Goal: Find specific page/section: Find specific page/section

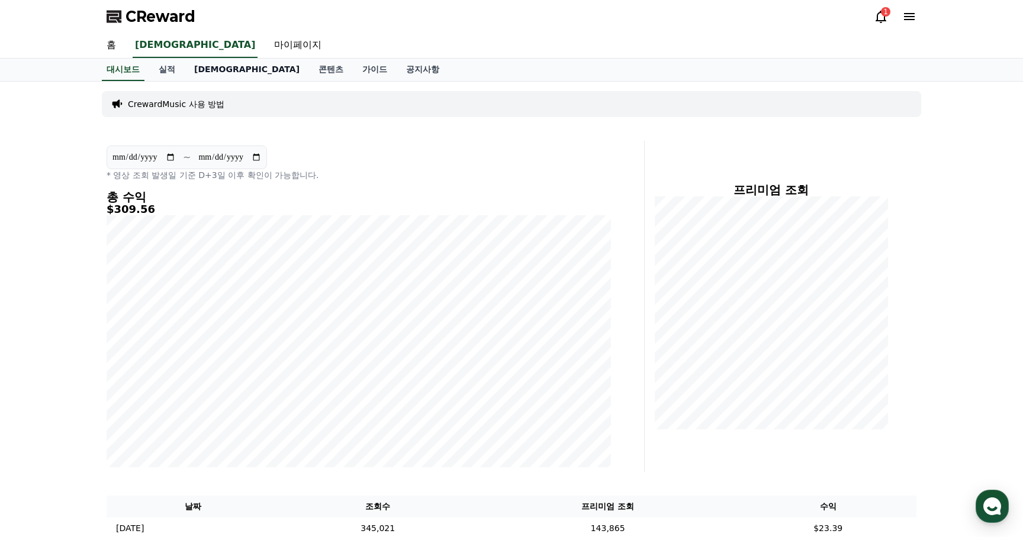
click at [193, 68] on link "[DEMOGRAPHIC_DATA]" at bounding box center [247, 70] width 124 height 22
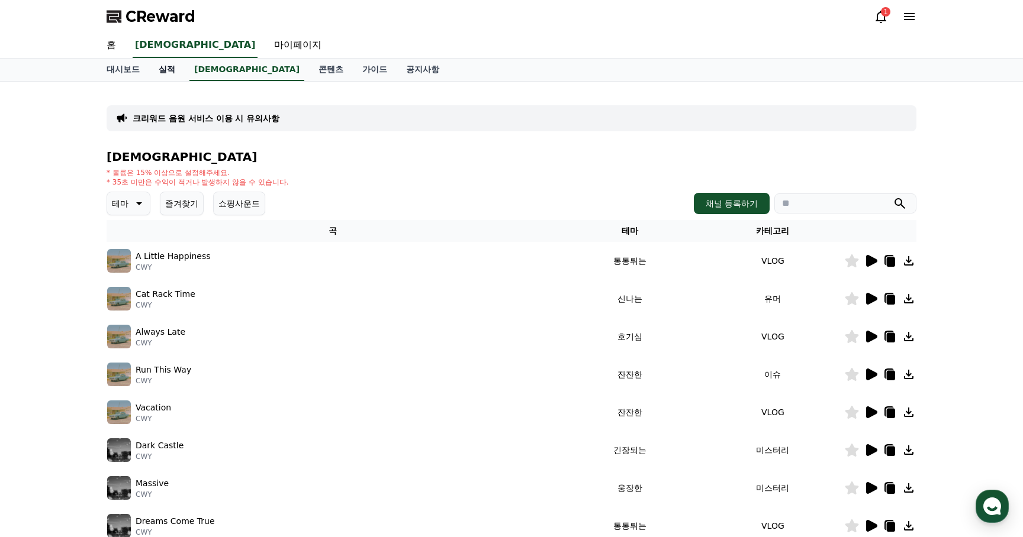
click at [170, 68] on link "실적" at bounding box center [167, 70] width 36 height 22
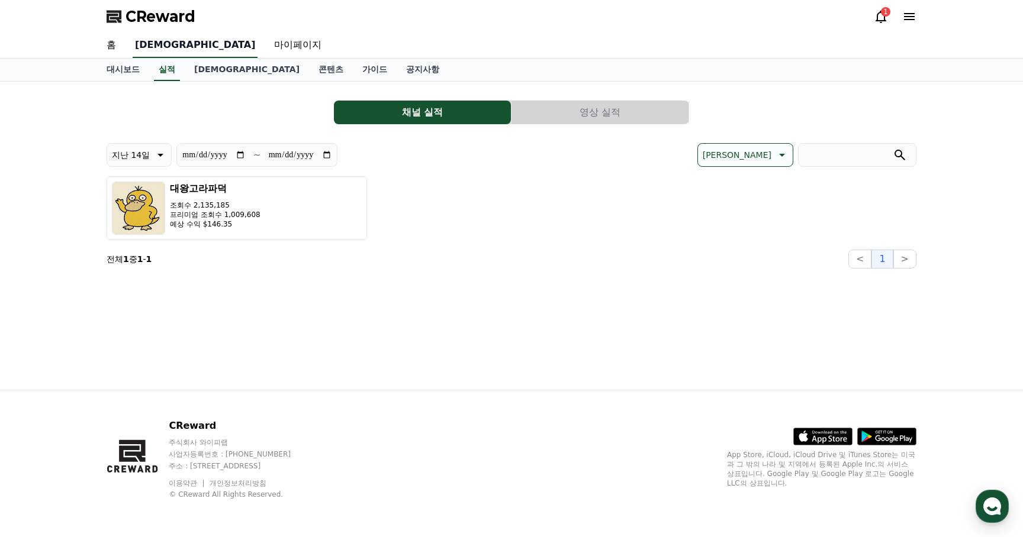
click at [145, 37] on link "[DEMOGRAPHIC_DATA]" at bounding box center [195, 45] width 125 height 25
